Goal: Task Accomplishment & Management: Manage account settings

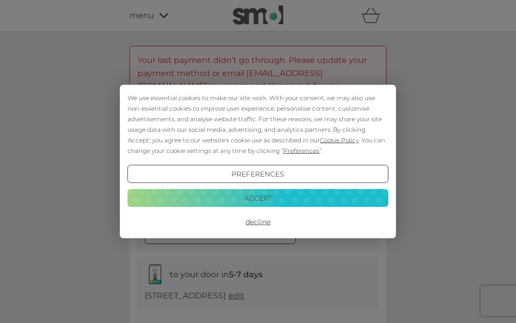
click at [337, 197] on button "Accept" at bounding box center [257, 198] width 261 height 18
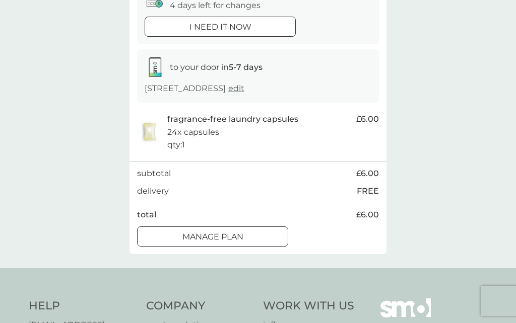
scroll to position [206, 0]
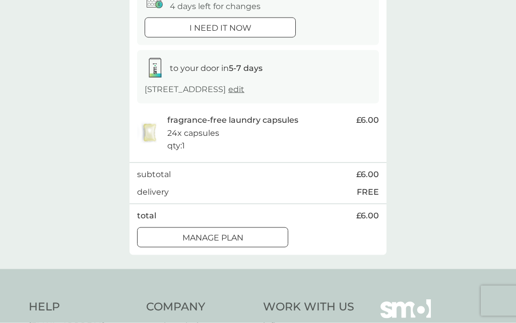
click at [270, 238] on div "Manage plan" at bounding box center [212, 238] width 150 height 13
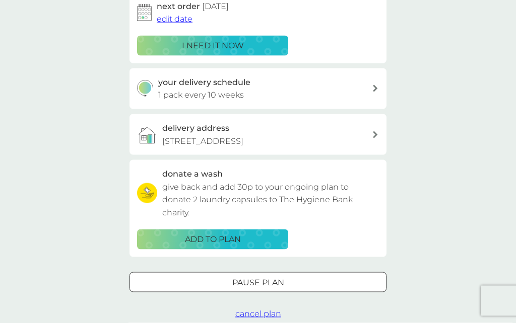
scroll to position [263, 0]
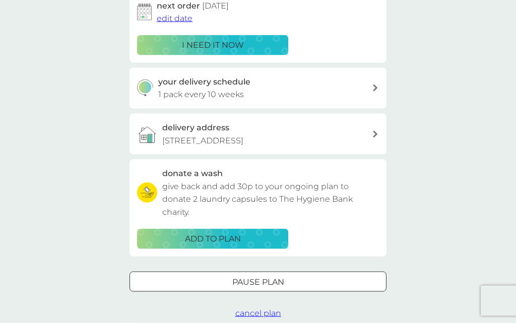
click at [273, 310] on span "cancel plan" at bounding box center [258, 314] width 46 height 10
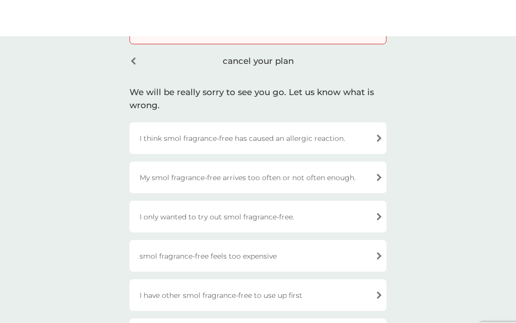
scroll to position [81, 0]
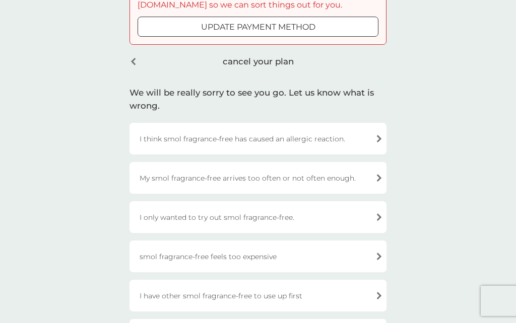
click at [378, 137] on div "I think smol fragrance-free has caused an allergic reaction." at bounding box center [257, 139] width 257 height 32
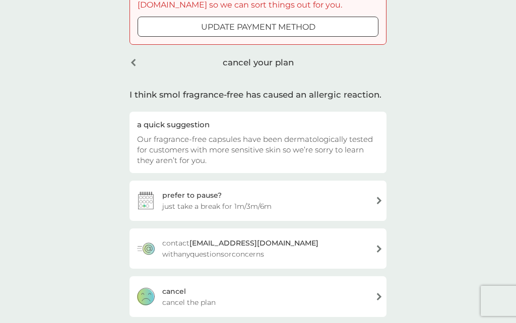
click at [351, 300] on div "[PERSON_NAME] the plan" at bounding box center [257, 296] width 257 height 40
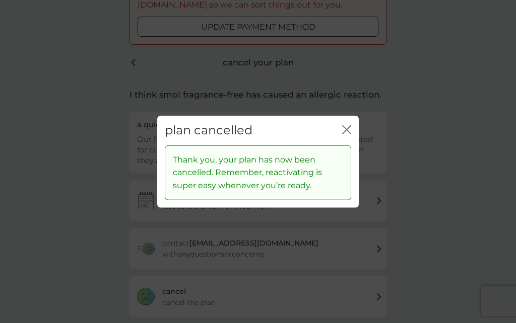
click at [348, 134] on icon "close" at bounding box center [348, 130] width 4 height 8
